Goal: Task Accomplishment & Management: Complete application form

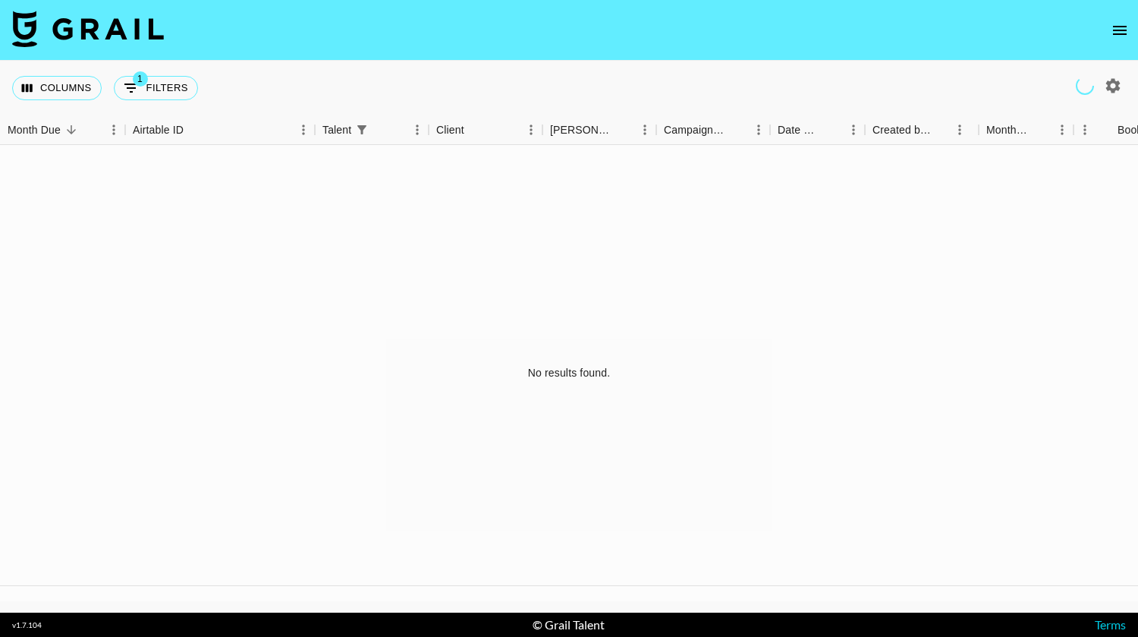
click at [1117, 33] on icon "open drawer" at bounding box center [1120, 30] width 14 height 9
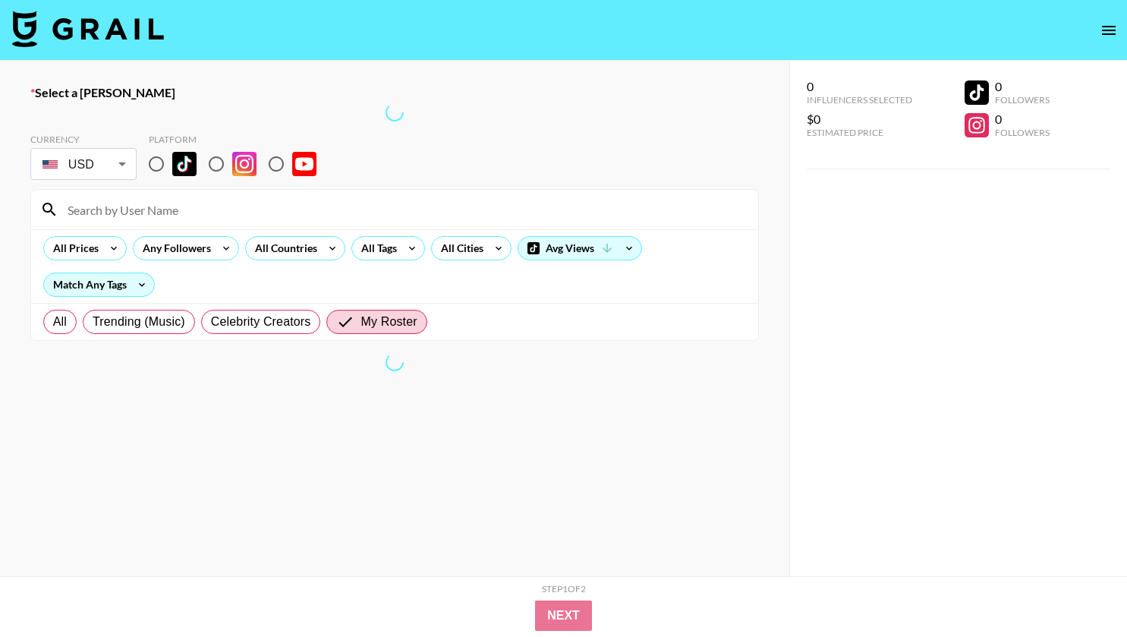
click at [159, 161] on input "radio" at bounding box center [156, 164] width 32 height 32
radio input "true"
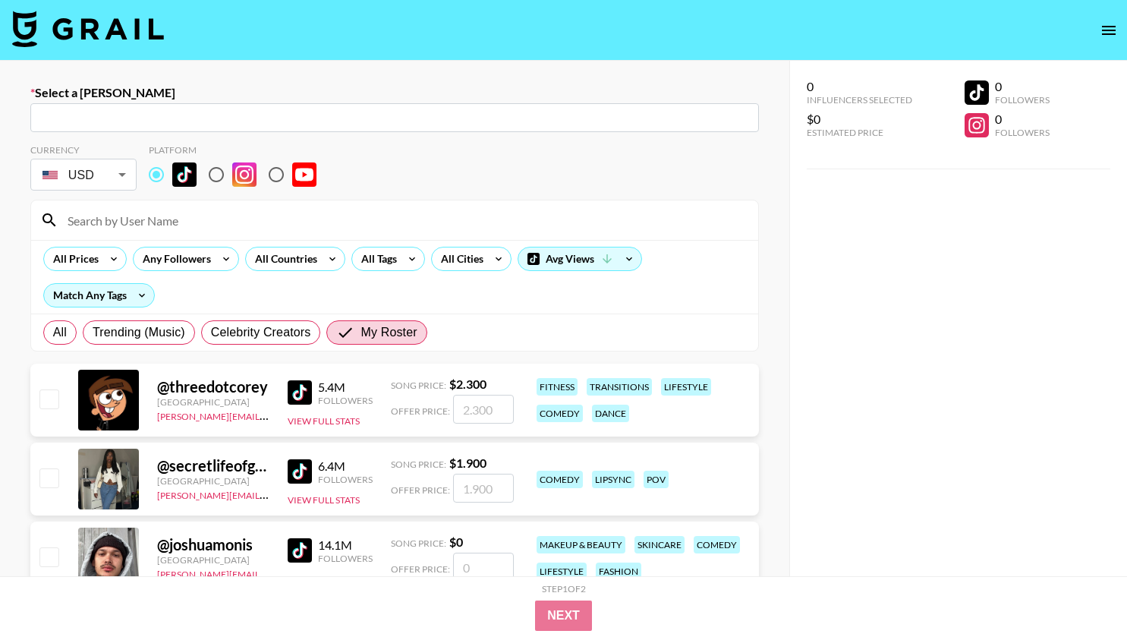
click at [168, 112] on input "text" at bounding box center [394, 117] width 710 height 17
click at [137, 112] on input "candy" at bounding box center [394, 117] width 710 height 17
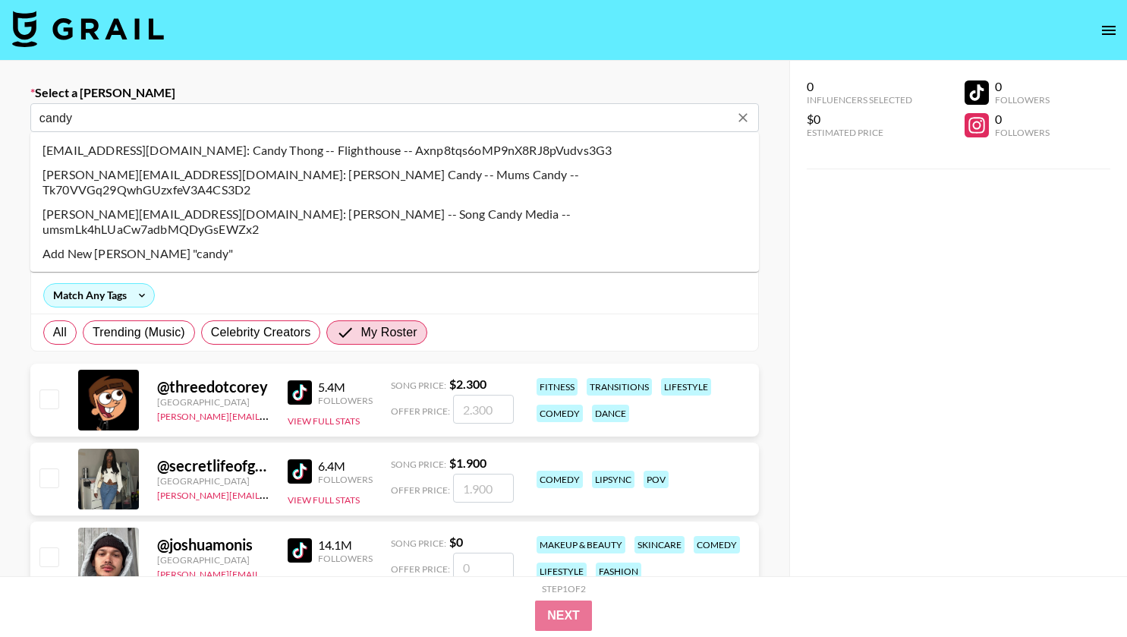
click at [50, 146] on li "candy@flight.house: Candy Thong -- Flighthouse -- Axnp8tqs6oMP9nX8RJ8pVudvs3G3" at bounding box center [394, 150] width 728 height 24
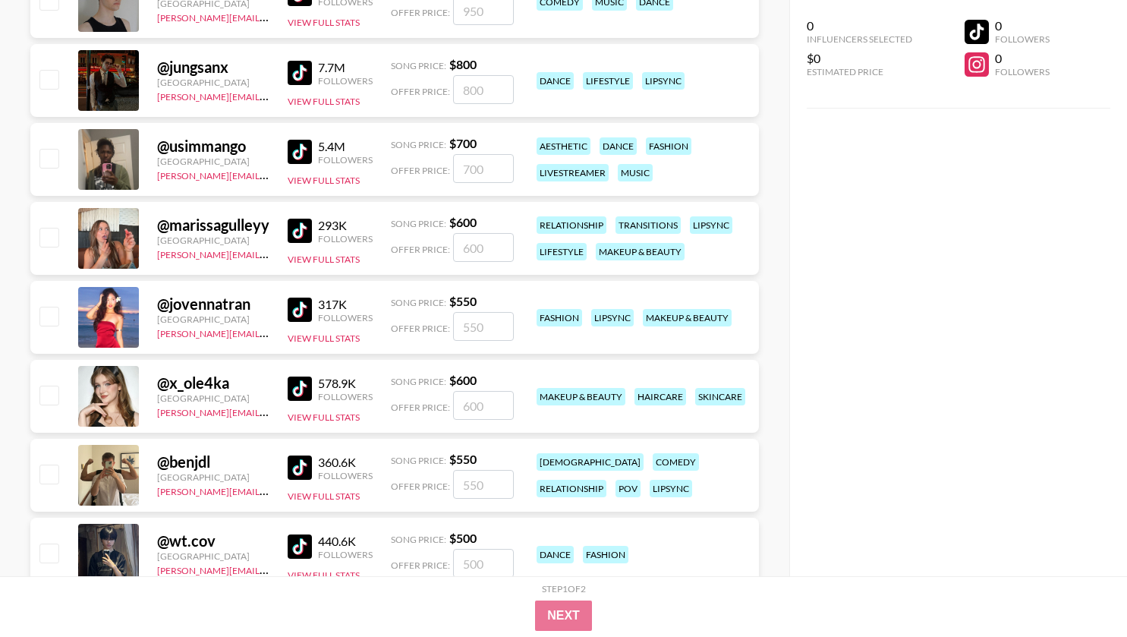
scroll to position [1820, 0]
type input "candy@flight.house: Candy Thong -- Flighthouse -- Axnp8tqs6oMP9nX8RJ8pVudvs3G3"
click at [48, 154] on input "checkbox" at bounding box center [48, 157] width 18 height 18
checkbox input "true"
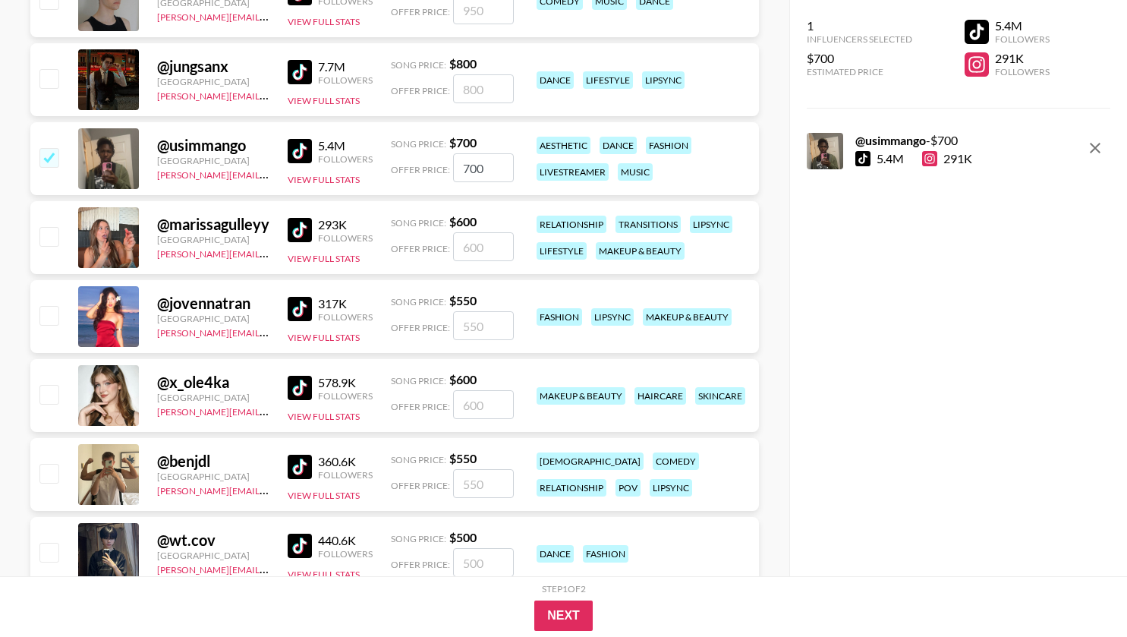
click at [485, 161] on input "700" at bounding box center [483, 167] width 61 height 29
type input "7"
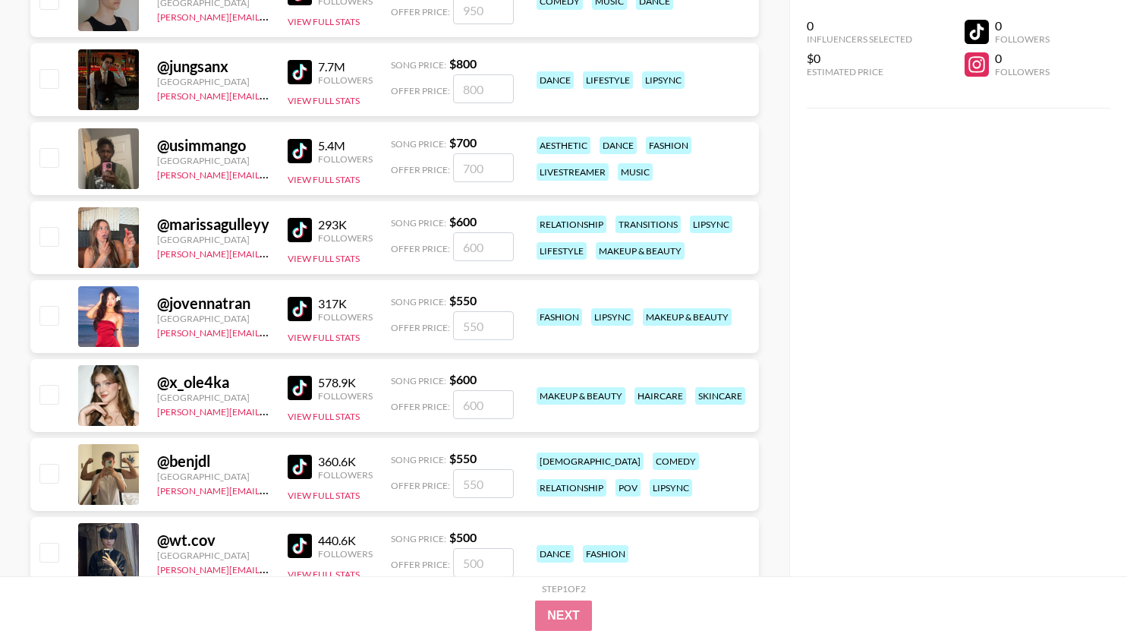
checkbox input "false"
type input "100"
checkbox input "true"
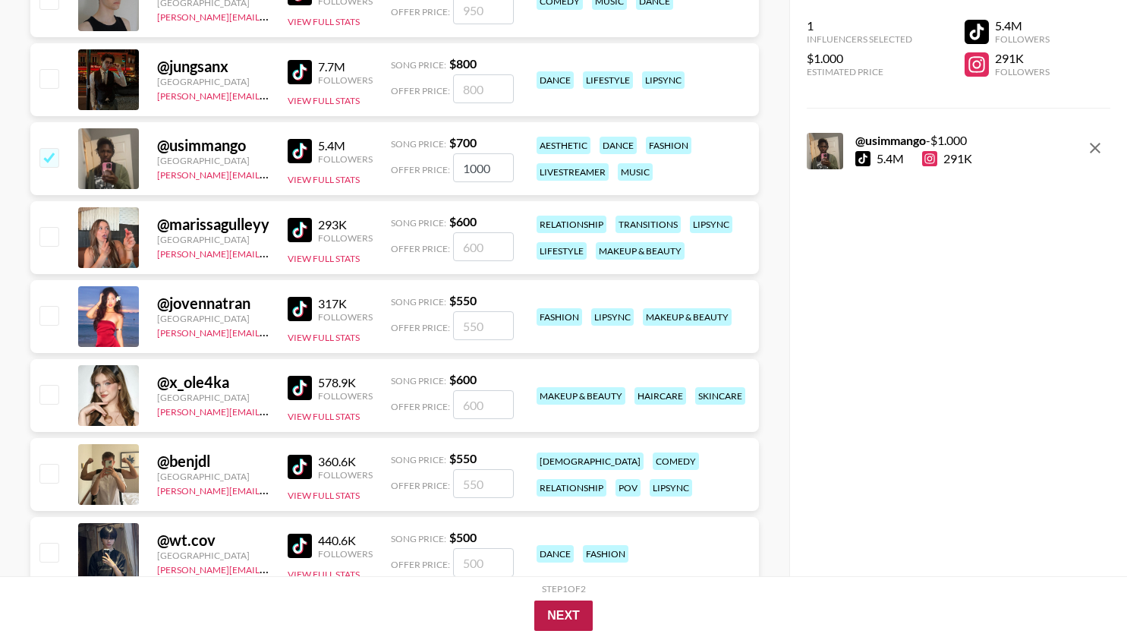
type input "1000"
click at [562, 615] on button "Next" at bounding box center [563, 615] width 58 height 30
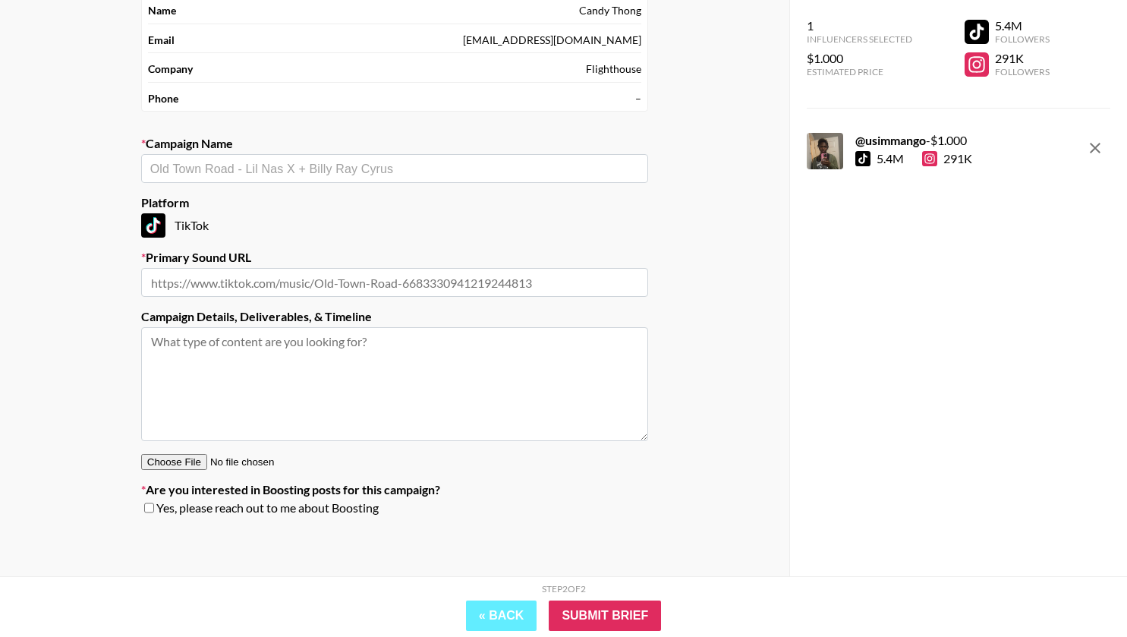
scroll to position [110, 0]
click at [305, 173] on input "text" at bounding box center [394, 168] width 489 height 17
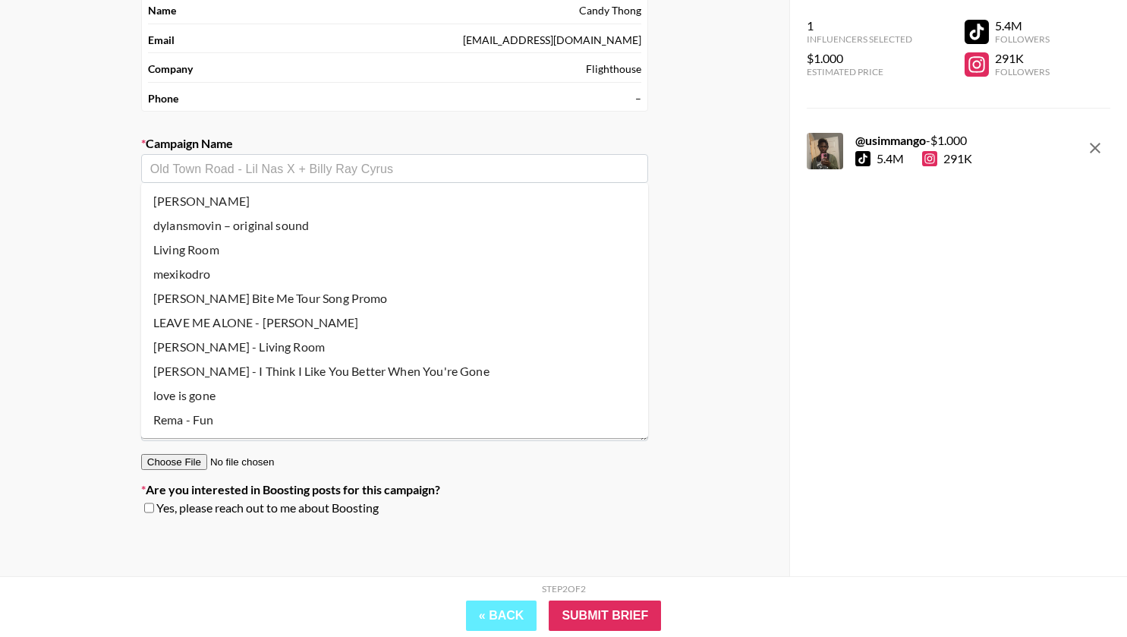
click at [270, 420] on li "Rema - Fun" at bounding box center [394, 419] width 507 height 24
type input "Rema - Fun"
type input "https://www.tiktok.com/music/FUN-7543789862517753857"
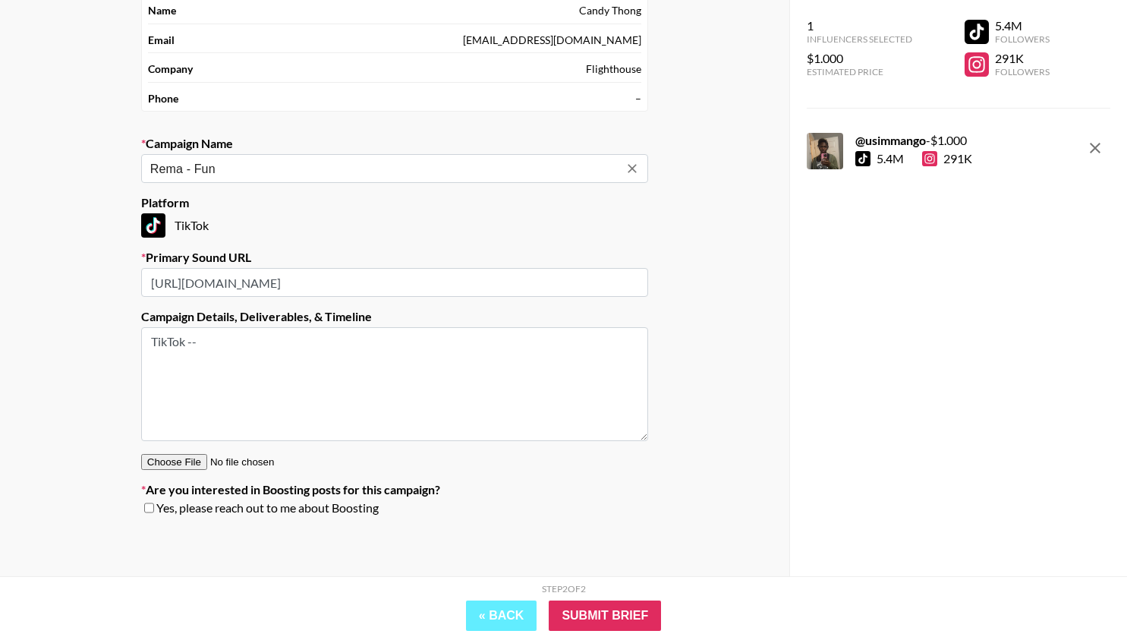
click at [198, 345] on textarea "TikTok --" at bounding box center [394, 384] width 507 height 114
click at [212, 339] on textarea "TikTok -- x2 videos" at bounding box center [394, 384] width 507 height 114
type textarea "TikTok -- 2x videos"
click at [617, 612] on input "Submit Brief" at bounding box center [605, 615] width 112 height 30
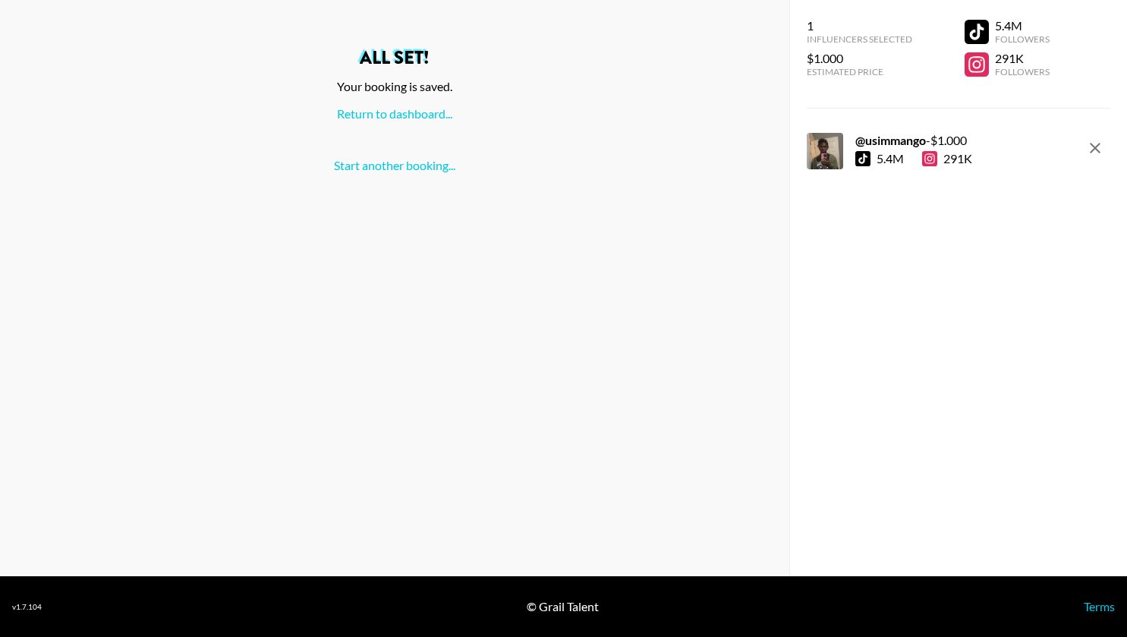
click at [389, 121] on div "All set! Your booking is saved. Return to dashboard... Start another booking..." at bounding box center [394, 111] width 765 height 124
click at [396, 119] on link "Return to dashboard..." at bounding box center [394, 113] width 115 height 14
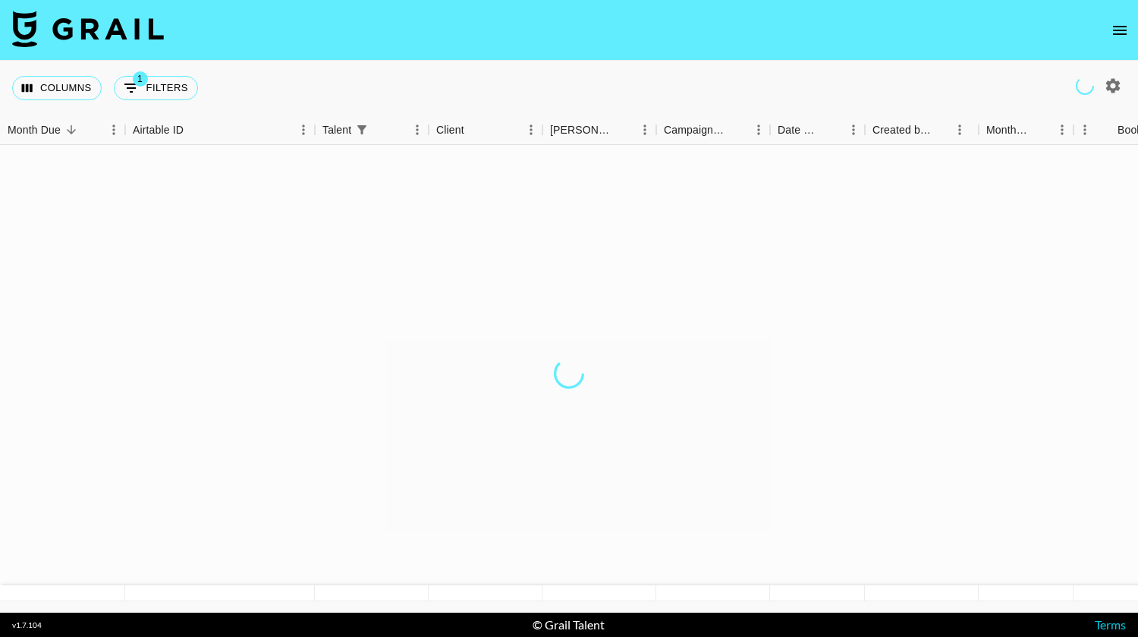
click at [1118, 38] on icon "open drawer" at bounding box center [1120, 30] width 18 height 18
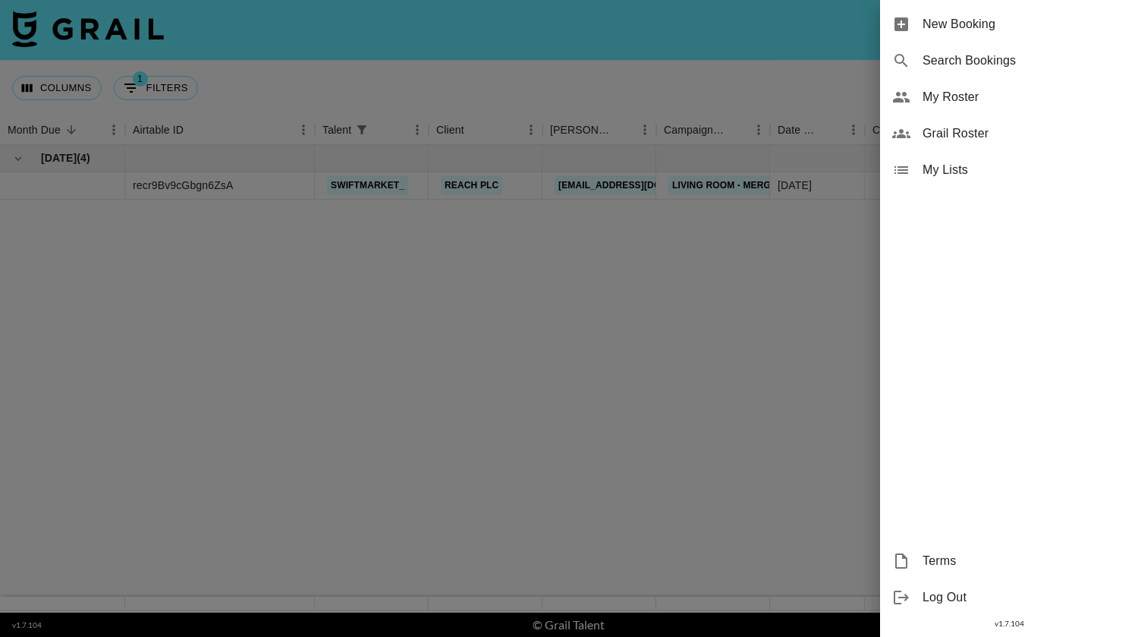
click at [159, 86] on div at bounding box center [569, 318] width 1138 height 637
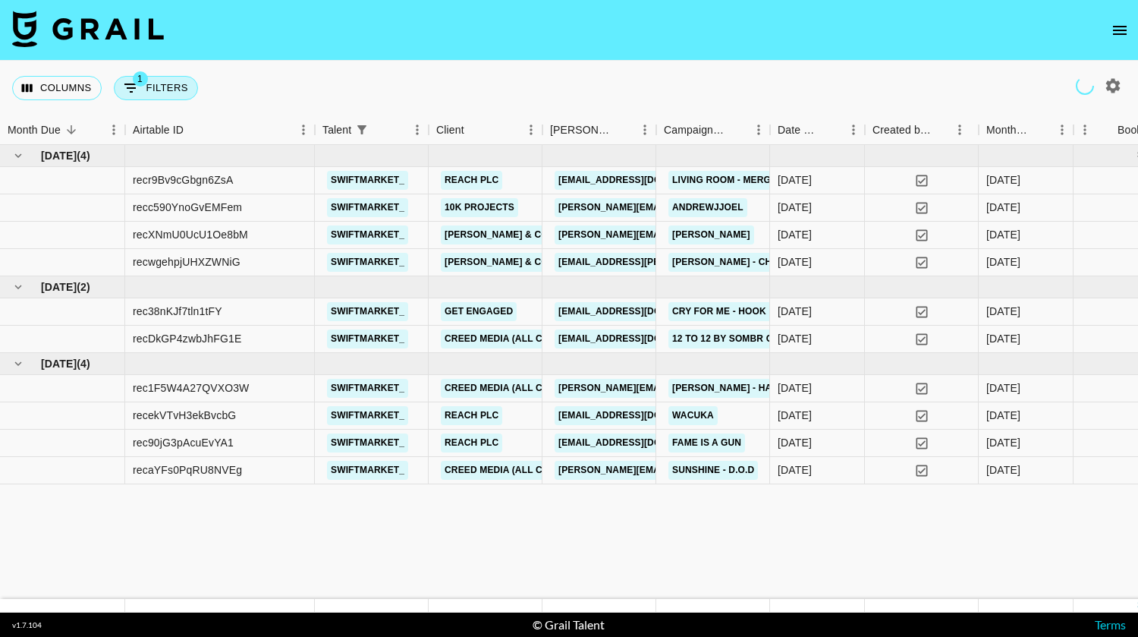
click at [158, 85] on button "1 Filters" at bounding box center [156, 88] width 84 height 24
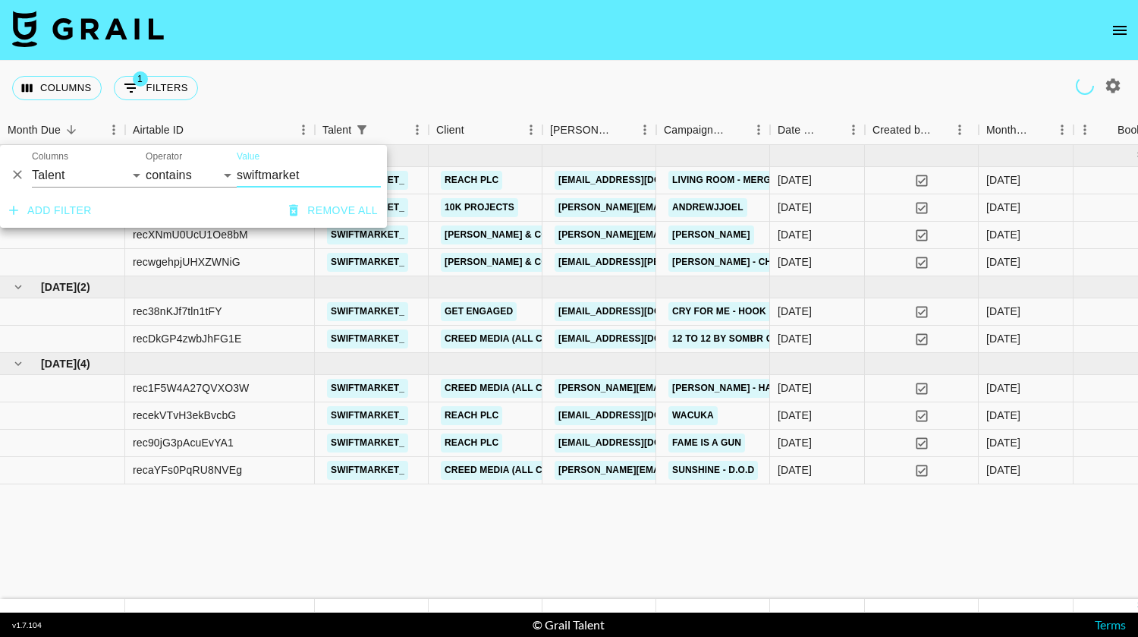
click at [18, 178] on icon "Delete" at bounding box center [17, 174] width 15 height 15
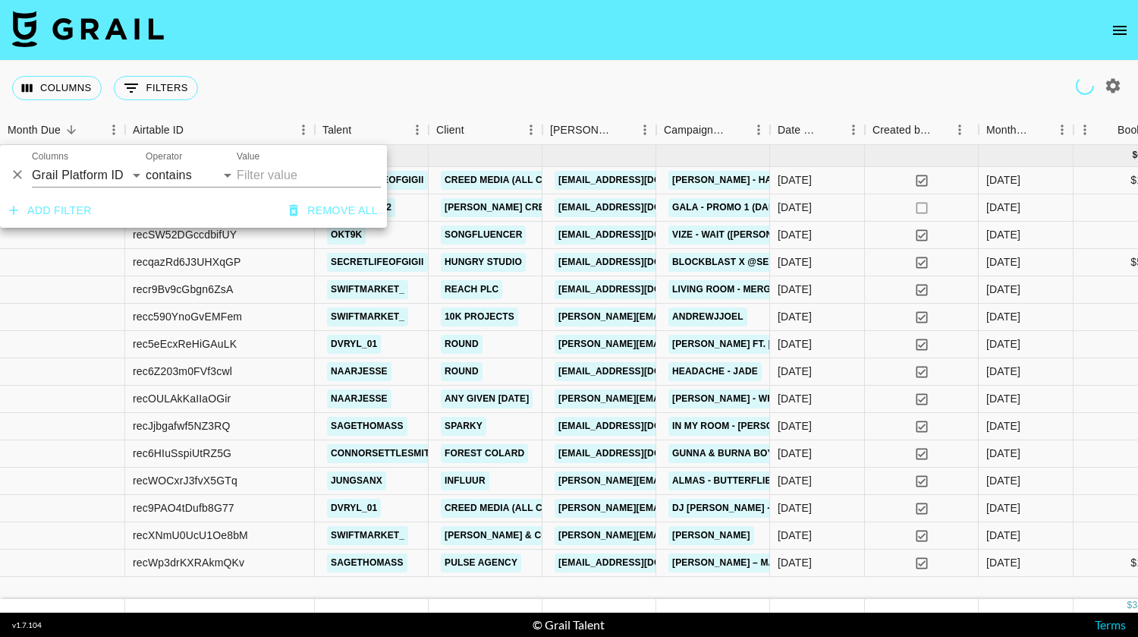
click at [1120, 26] on icon "open drawer" at bounding box center [1120, 30] width 14 height 9
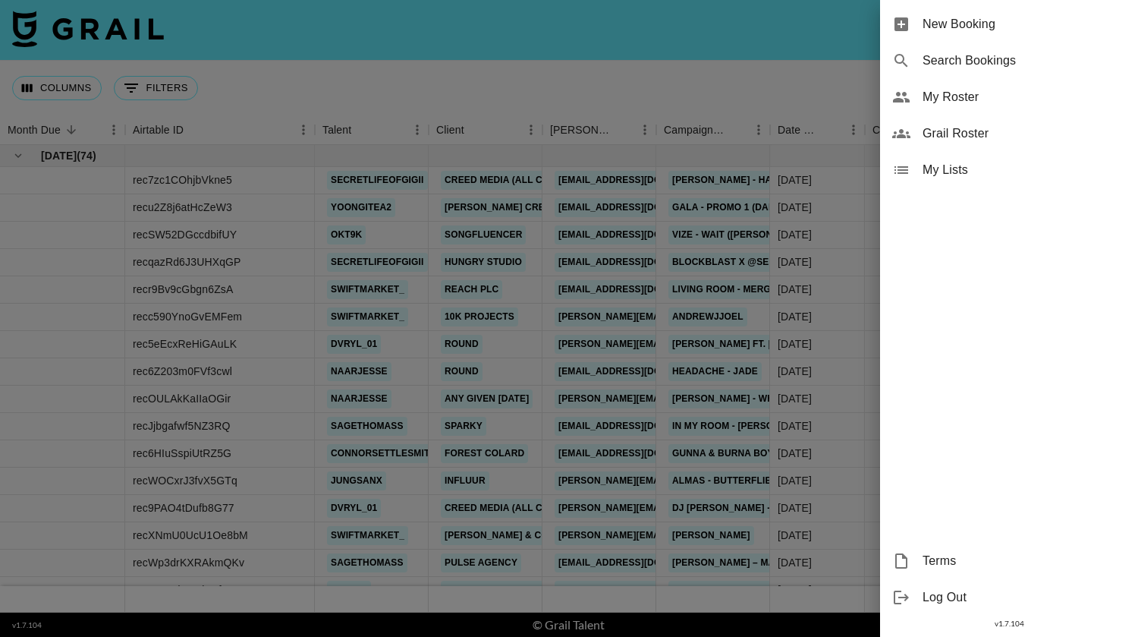
click at [809, 24] on div at bounding box center [569, 318] width 1138 height 637
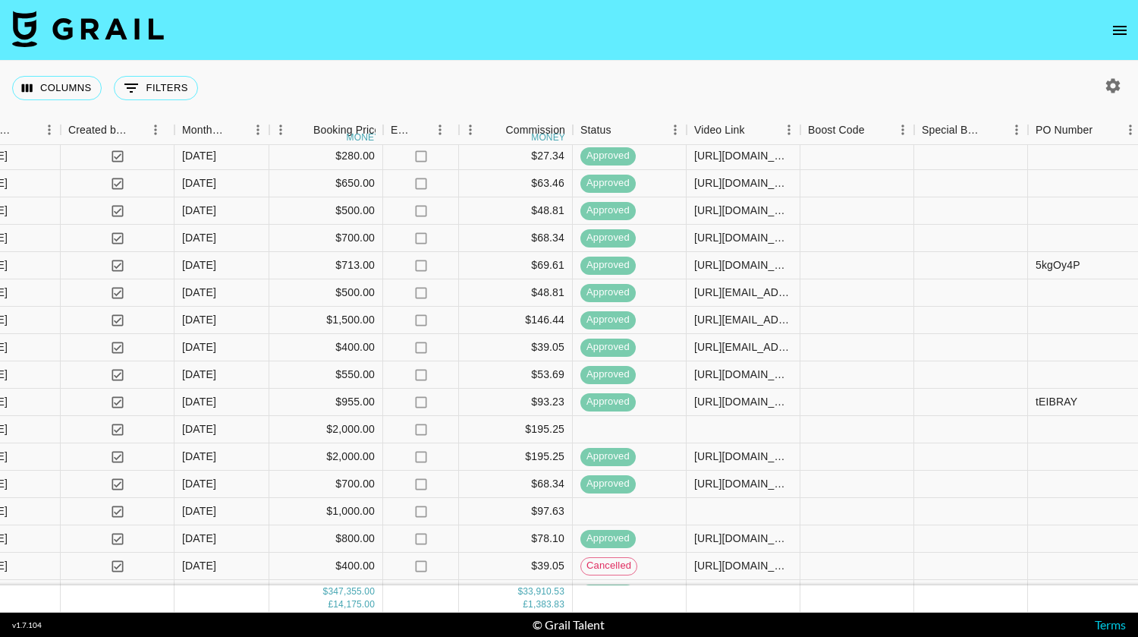
scroll to position [707, 805]
click at [716, 516] on div at bounding box center [743, 511] width 114 height 27
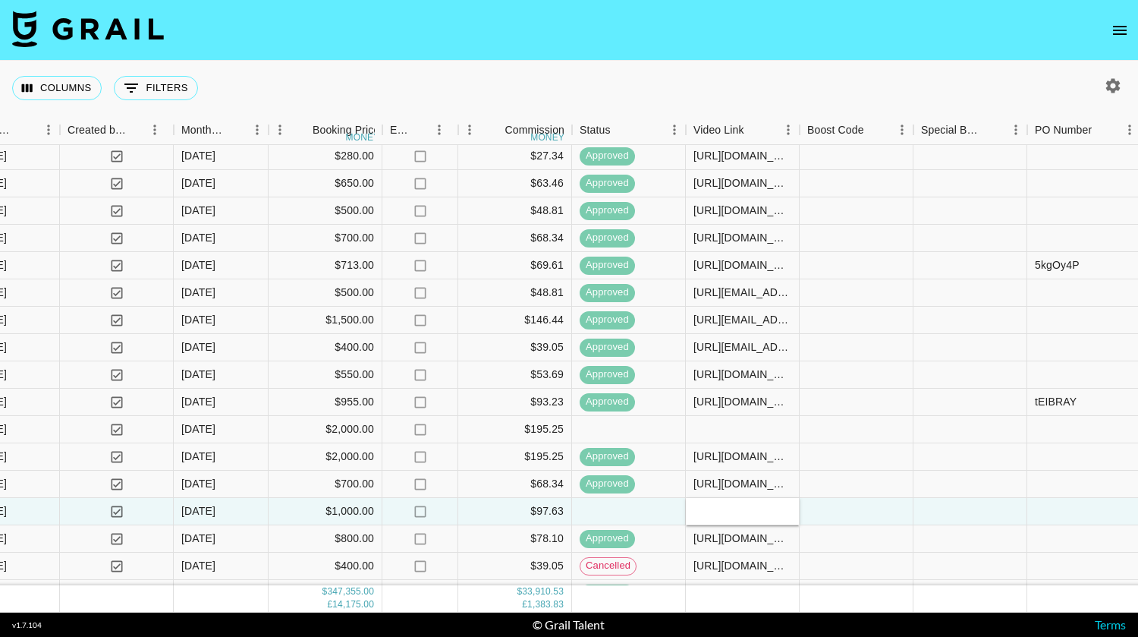
type input "[URL][DOMAIN_NAME]"
click at [856, 502] on div at bounding box center [857, 511] width 114 height 27
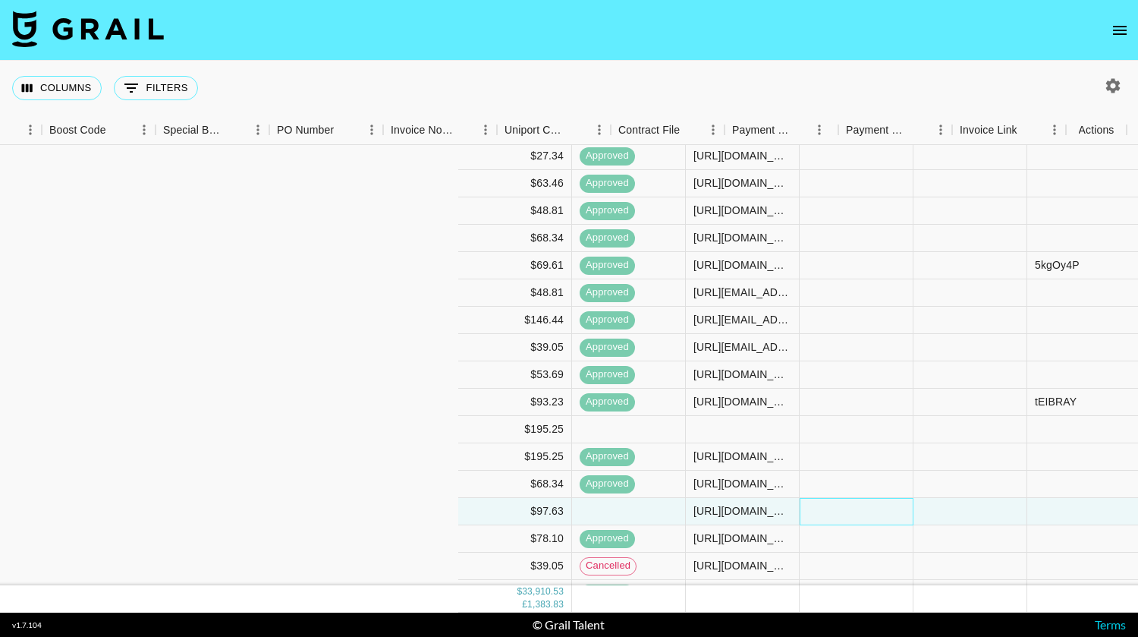
scroll to position [707, 1563]
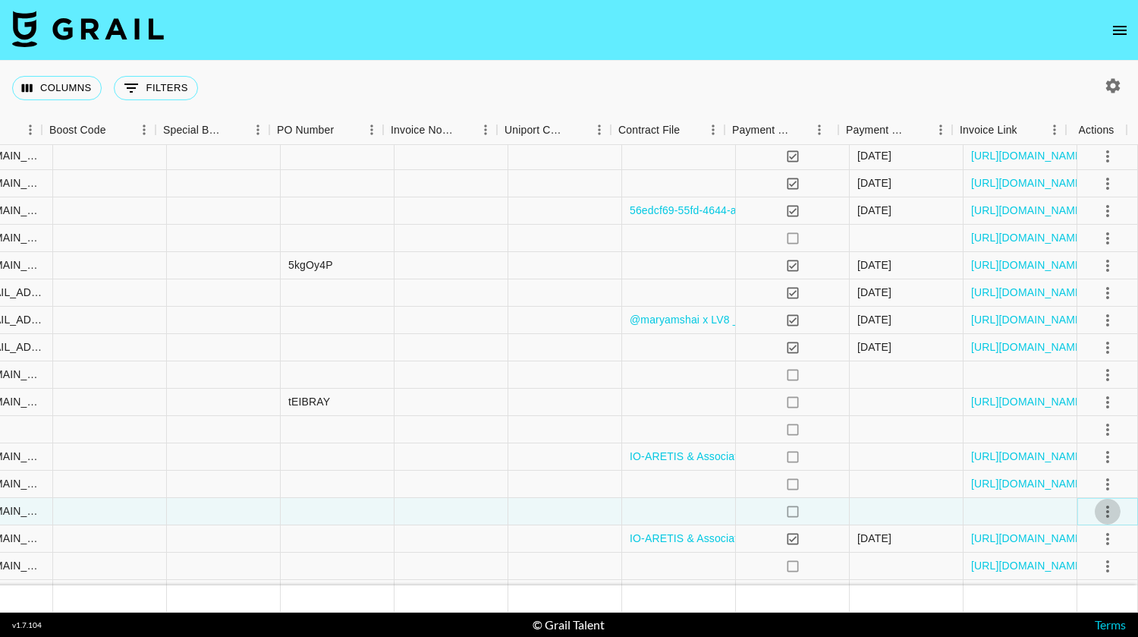
click at [1099, 508] on icon "select merge strategy" at bounding box center [1108, 511] width 18 height 18
click at [1073, 479] on div "Approve" at bounding box center [1075, 479] width 46 height 18
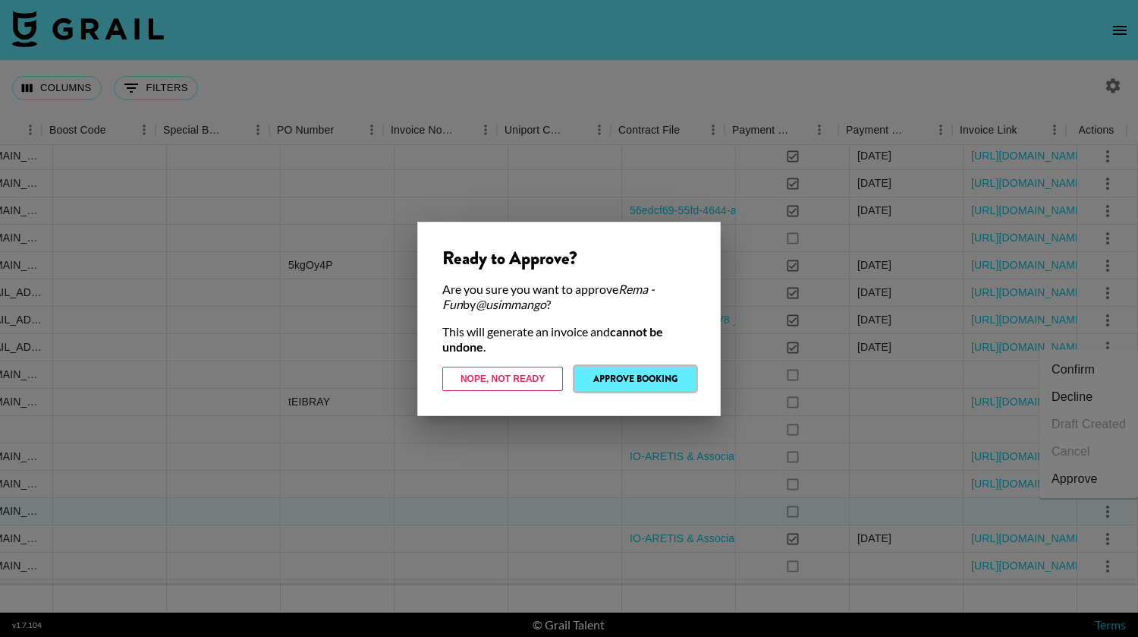
click at [646, 378] on button "Approve Booking" at bounding box center [635, 379] width 121 height 24
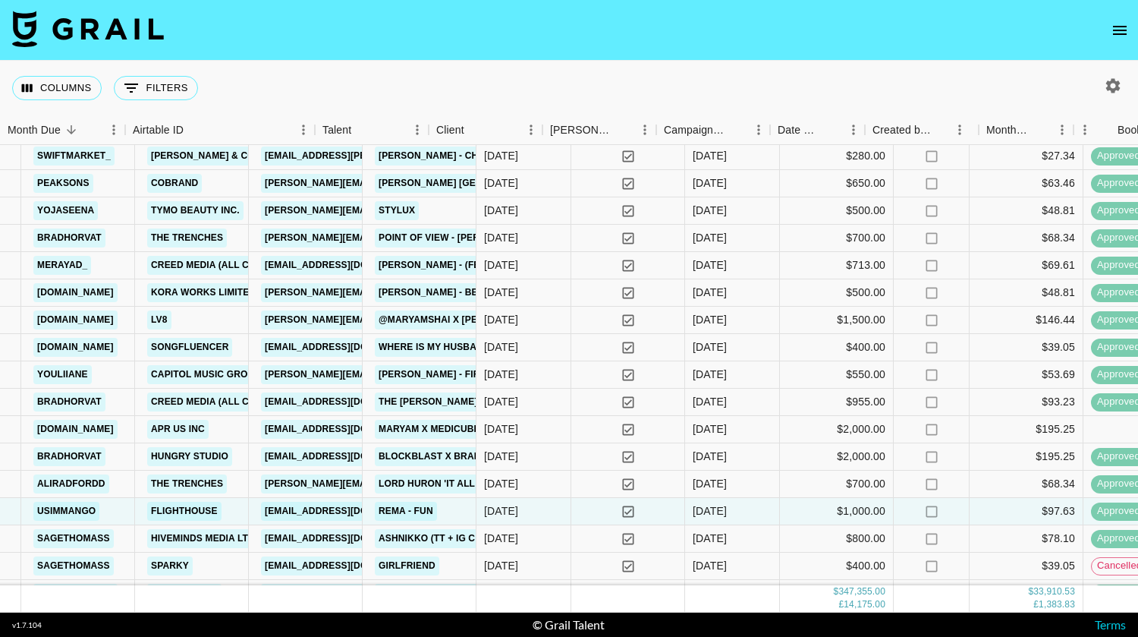
scroll to position [707, 0]
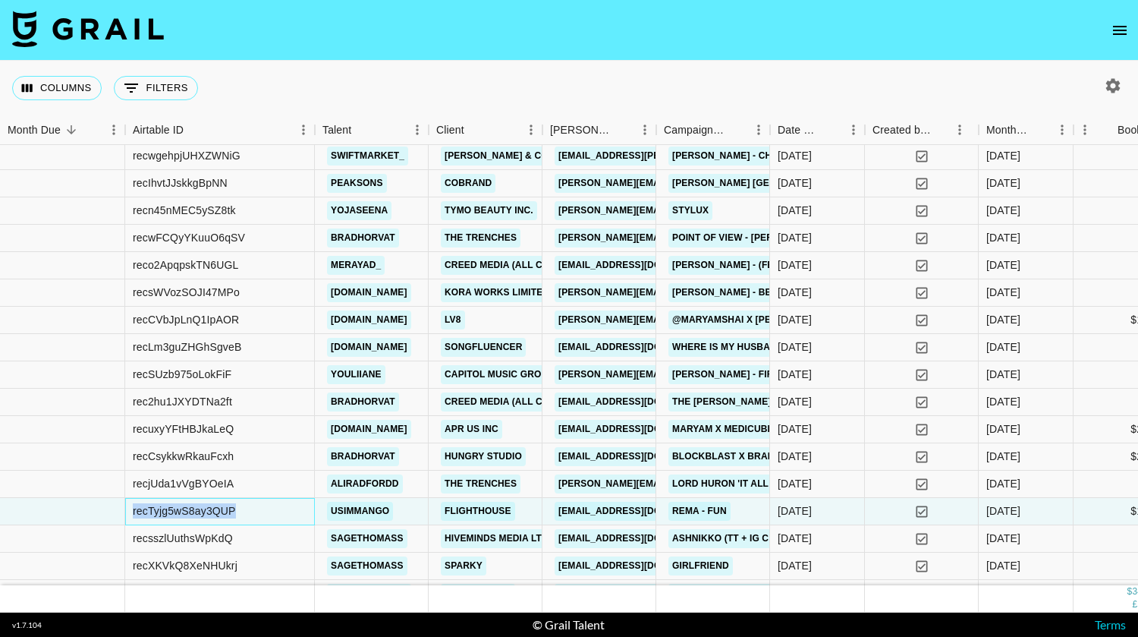
drag, startPoint x: 253, startPoint y: 508, endPoint x: 125, endPoint y: 518, distance: 127.9
click at [125, 518] on div "recTyjg5wS8ay3QUP" at bounding box center [220, 511] width 190 height 27
copy div "recTyjg5wS8ay3QUP"
click at [291, 74] on div "Columns 0 Filters + Booking" at bounding box center [569, 88] width 1138 height 55
